Goal: Task Accomplishment & Management: Use online tool/utility

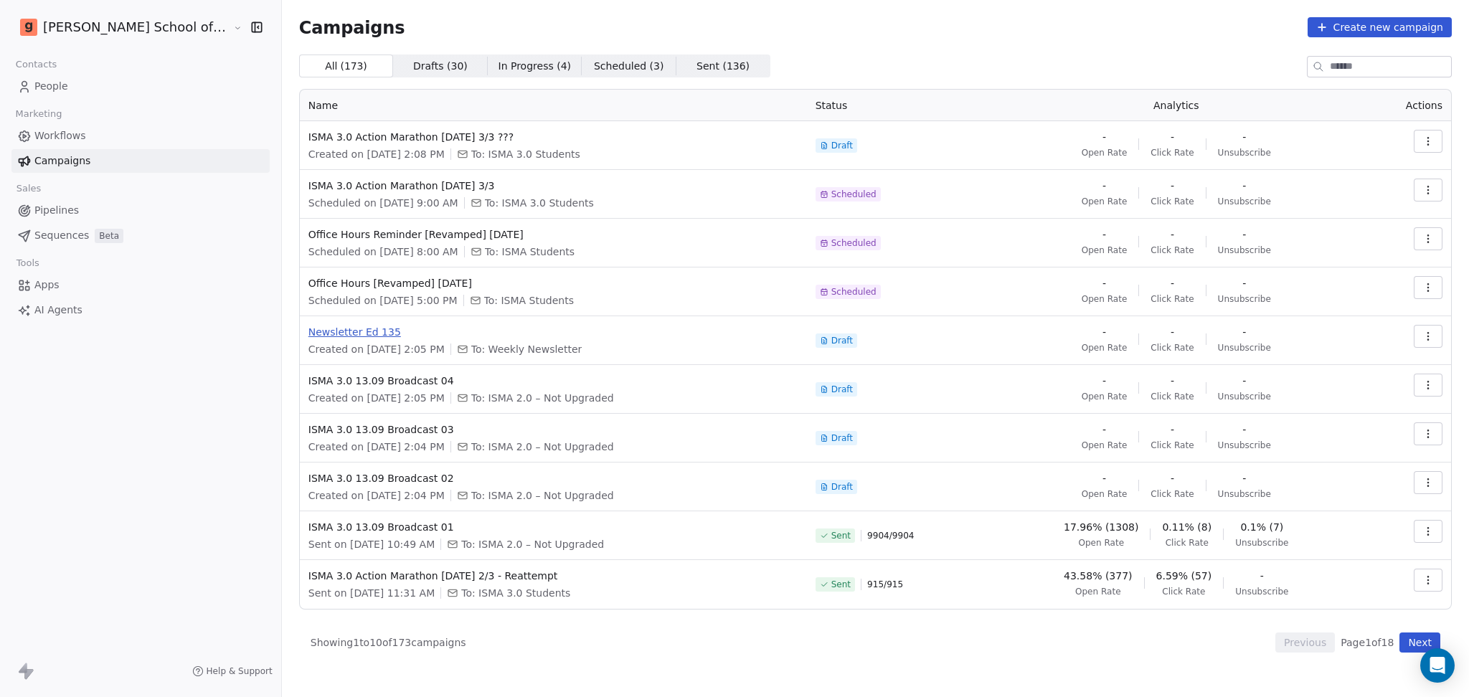
click at [308, 335] on span "Newsletter Ed 135" at bounding box center [553, 332] width 490 height 14
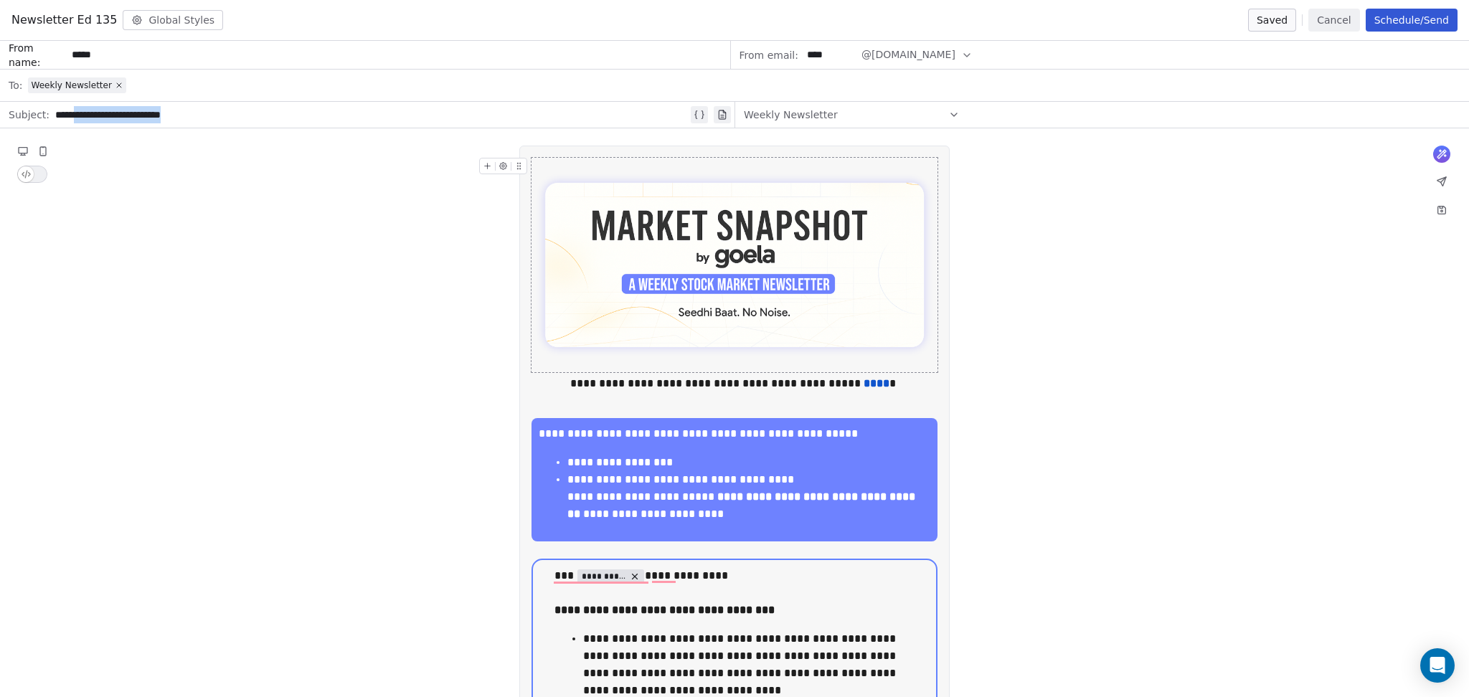
drag, startPoint x: 77, startPoint y: 114, endPoint x: 258, endPoint y: 122, distance: 181.6
click at [258, 122] on div "**********" at bounding box center [371, 114] width 633 height 17
click at [1227, 11] on button "Save as draft" at bounding box center [1246, 20] width 101 height 23
click at [1355, 25] on button "Cancel" at bounding box center [1333, 20] width 51 height 23
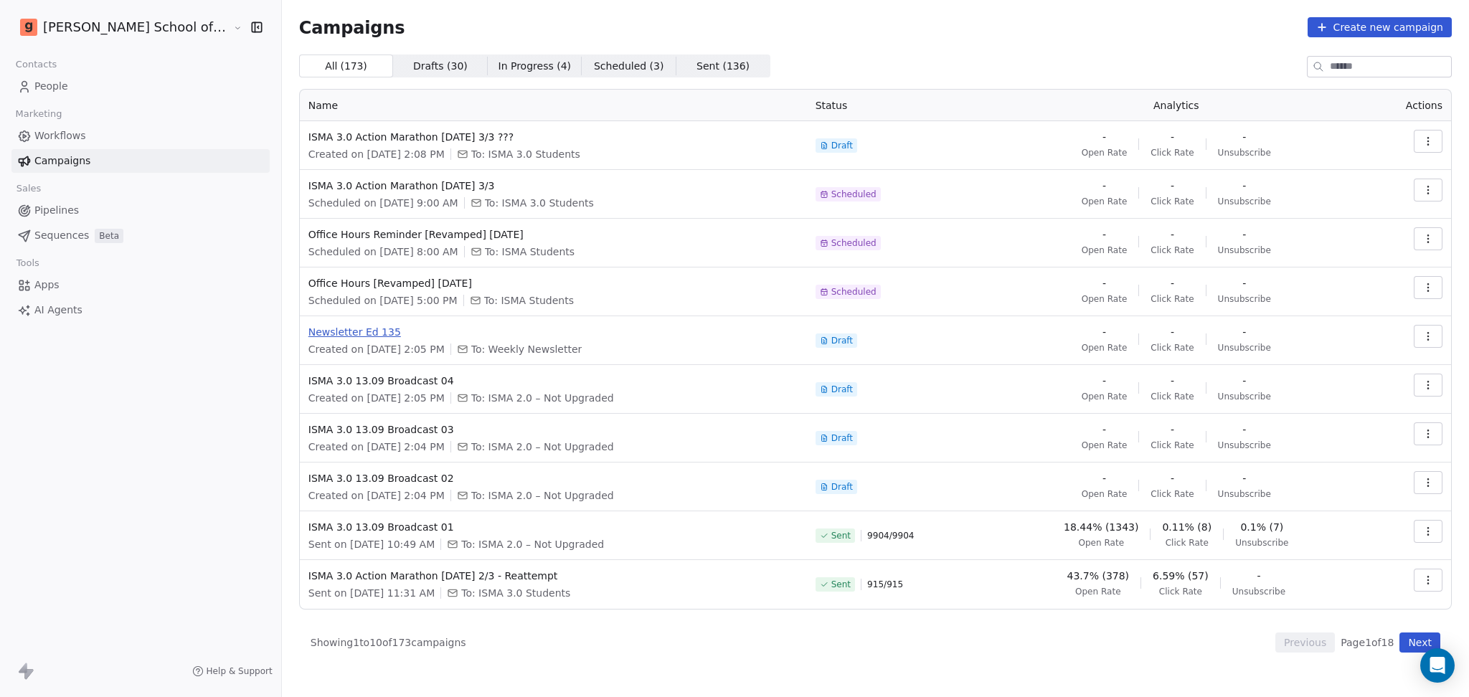
click at [323, 332] on span "Newsletter Ed 135" at bounding box center [553, 332] width 490 height 14
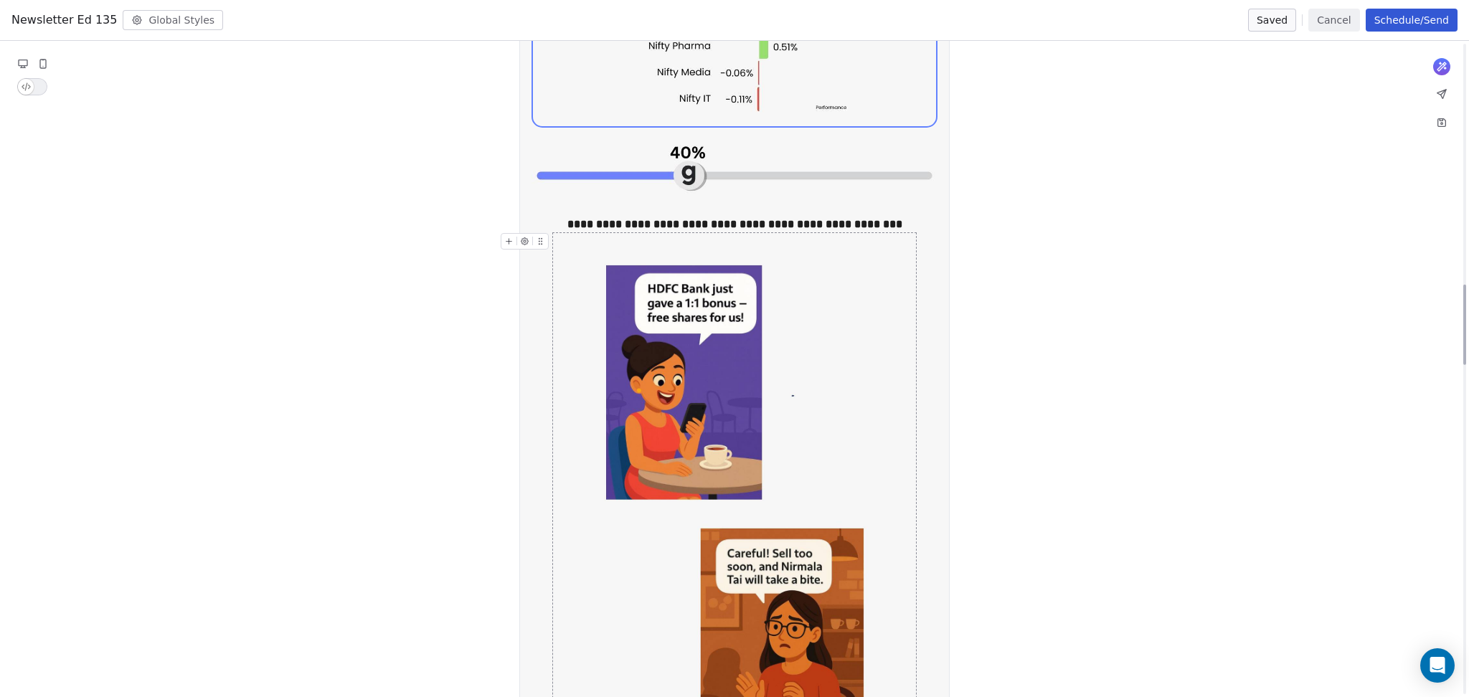
scroll to position [2008, 0]
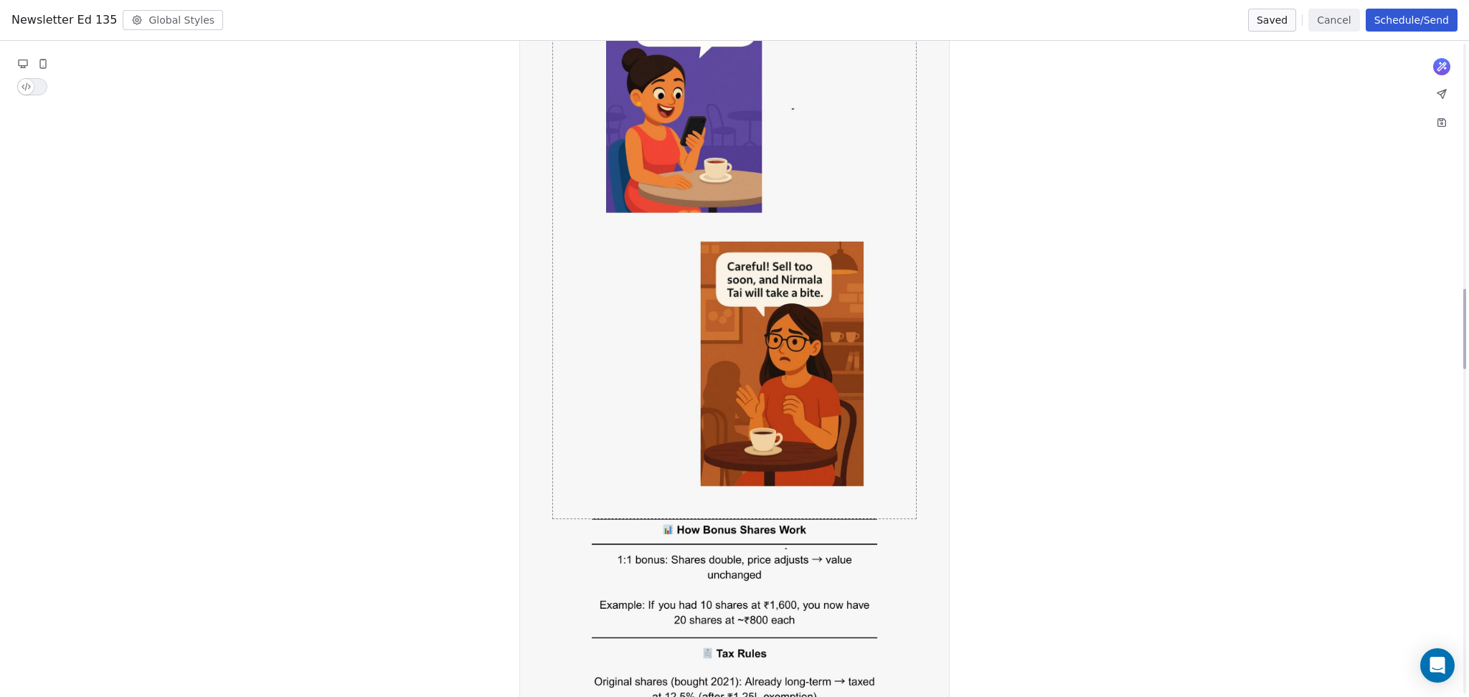
click at [758, 410] on img "To enrich screen reader interactions, please activate Accessibility in Grammarl…" at bounding box center [735, 232] width 322 height 572
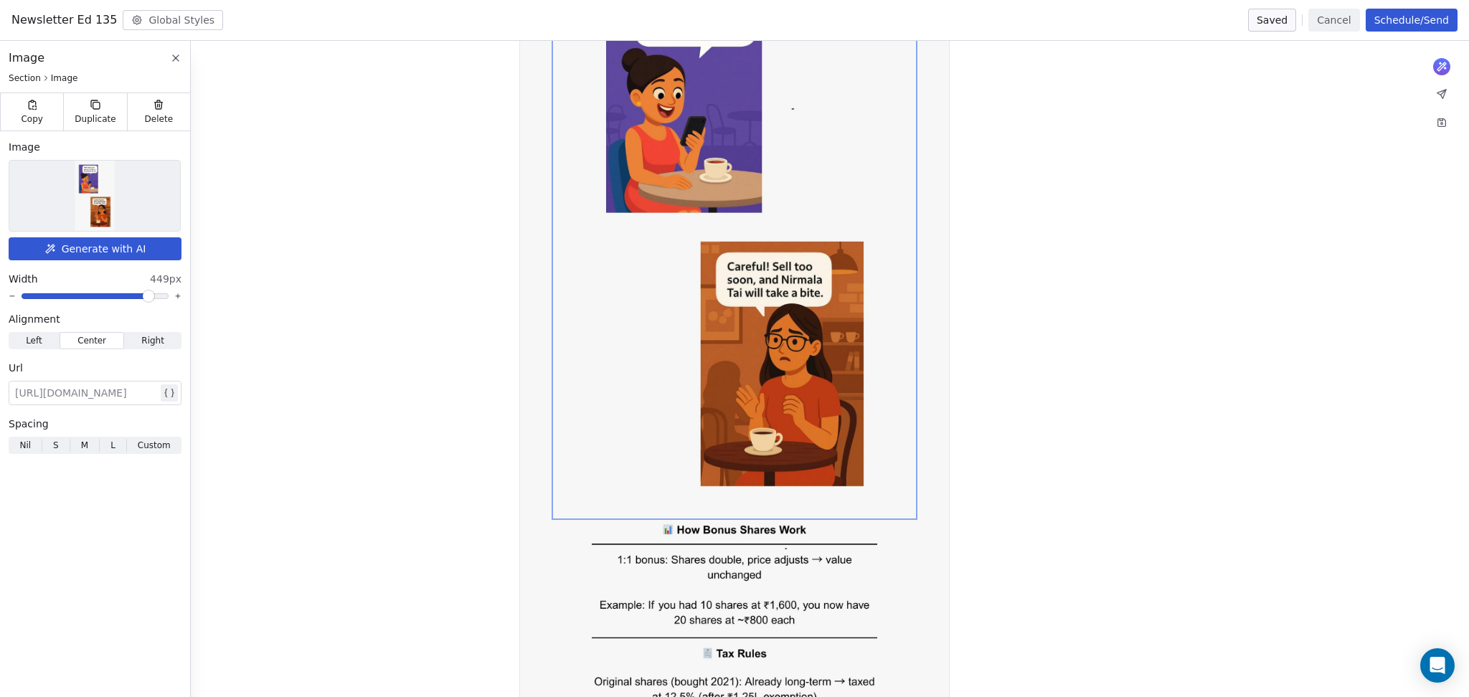
click at [34, 200] on div at bounding box center [94, 196] width 171 height 70
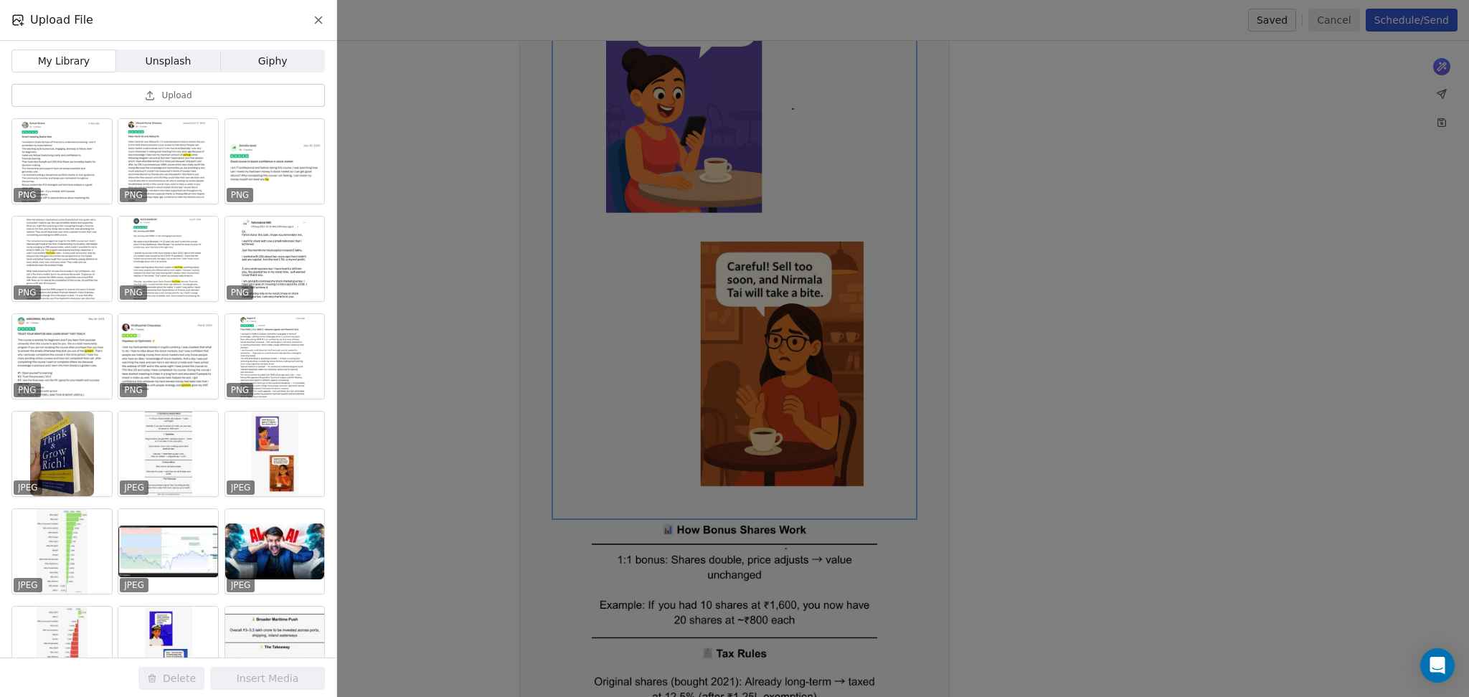
click at [164, 95] on span "Upload" at bounding box center [176, 95] width 30 height 11
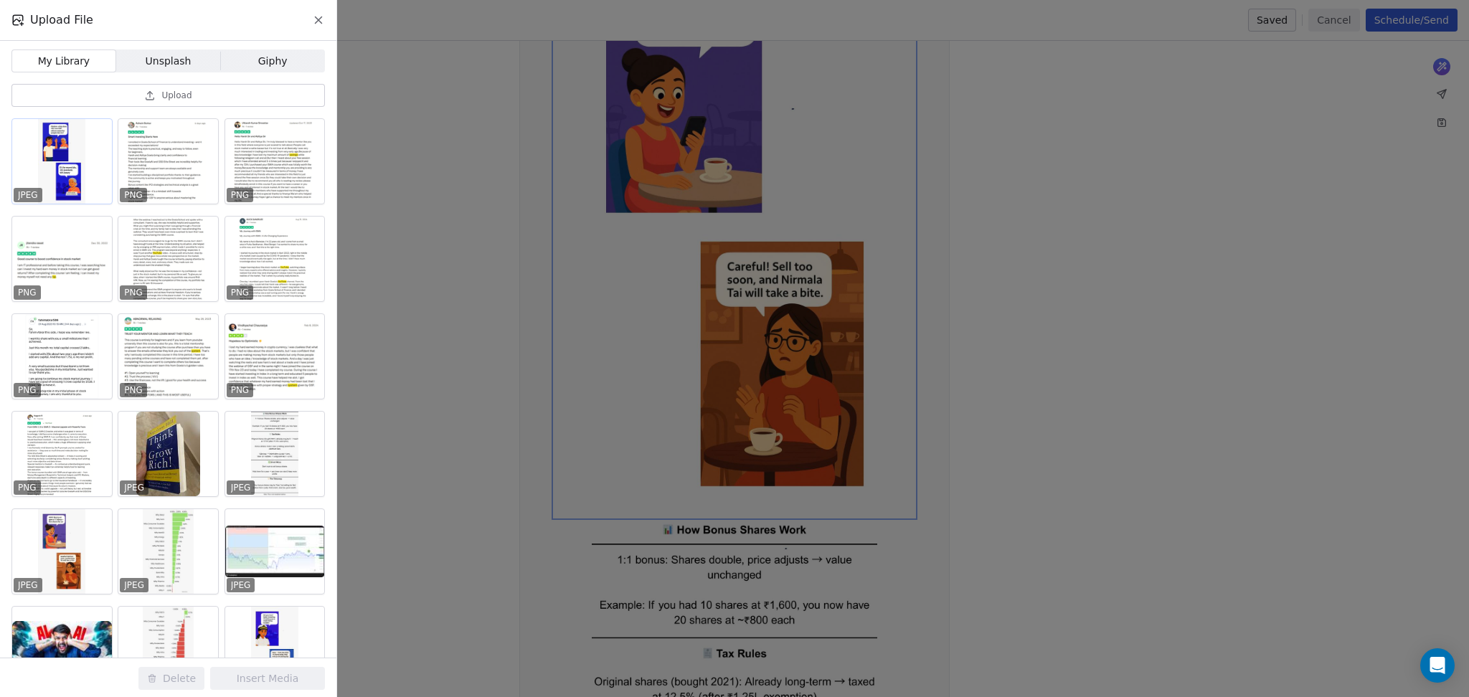
click at [87, 166] on div at bounding box center [62, 161] width 100 height 85
click at [247, 678] on button "Insert Media" at bounding box center [267, 678] width 115 height 23
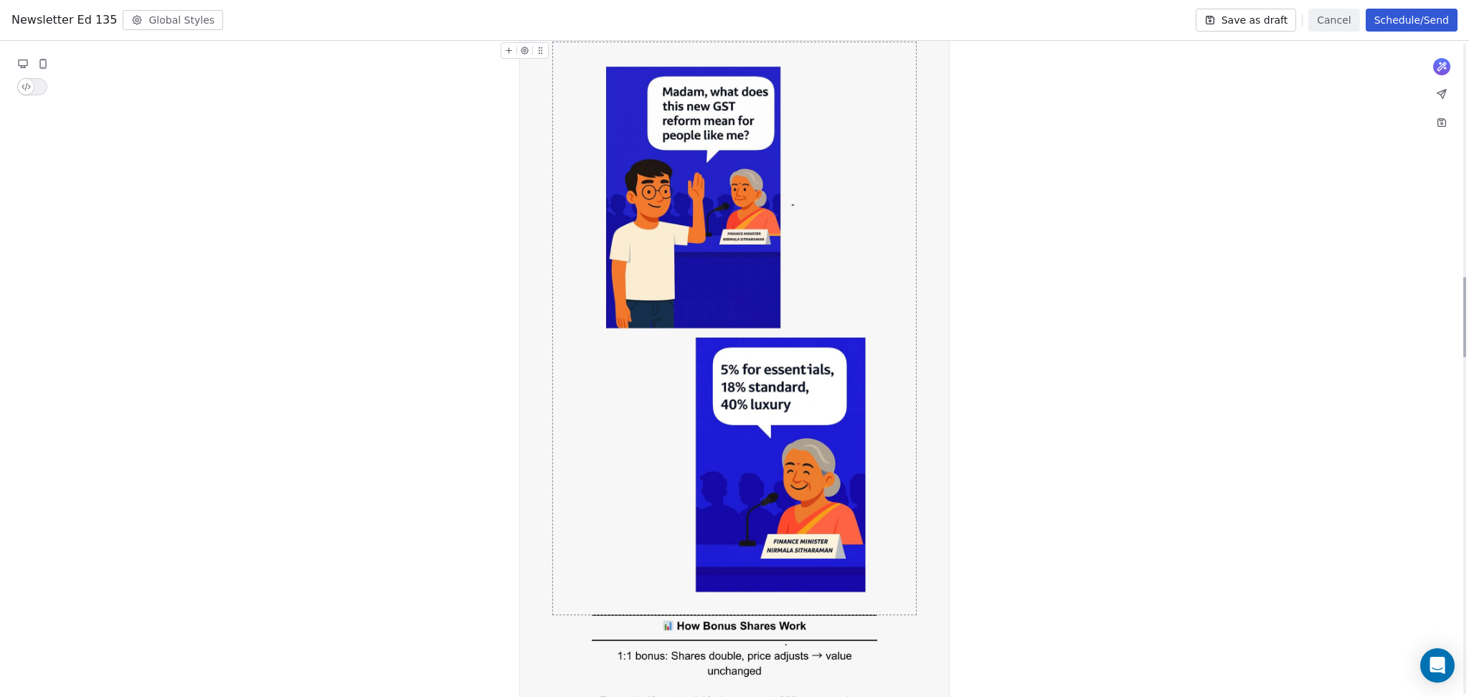
scroll to position [1912, 0]
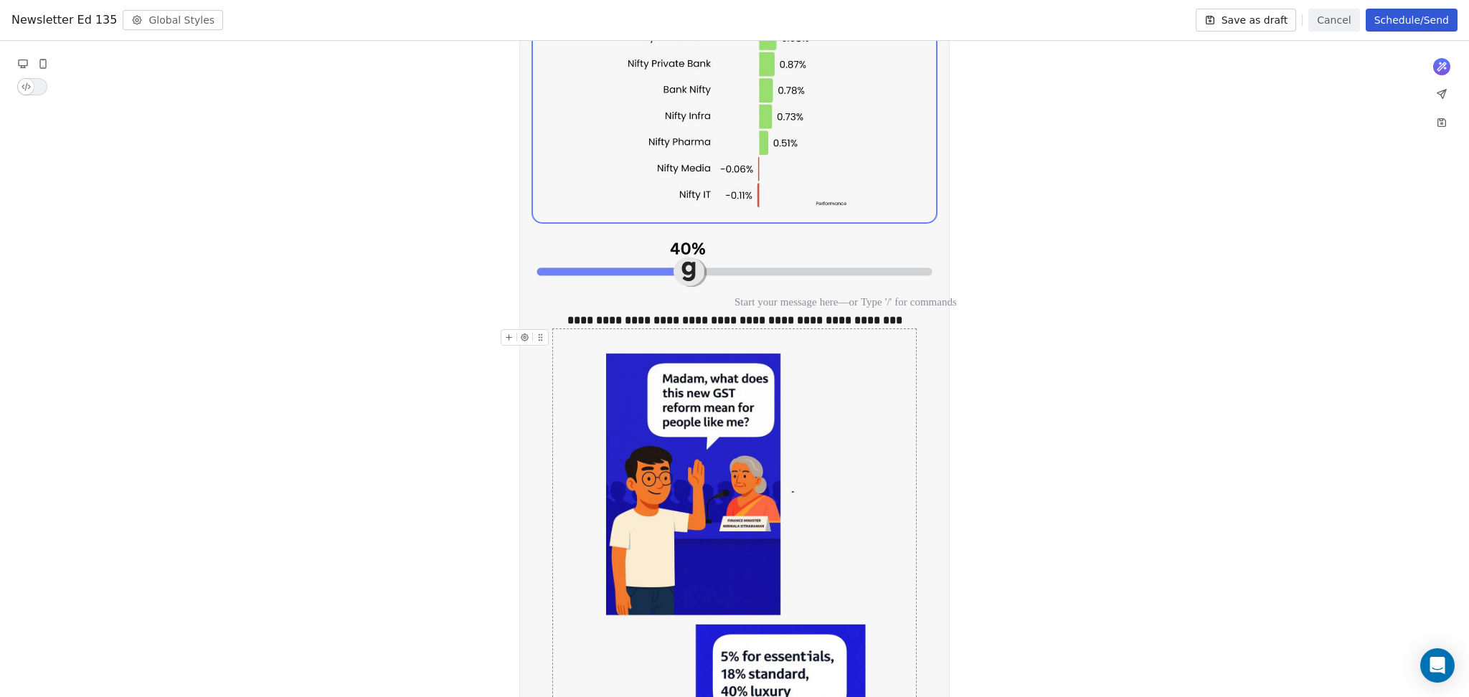
click at [1281, 11] on button "Save as draft" at bounding box center [1246, 20] width 101 height 23
